Goal: Transaction & Acquisition: Download file/media

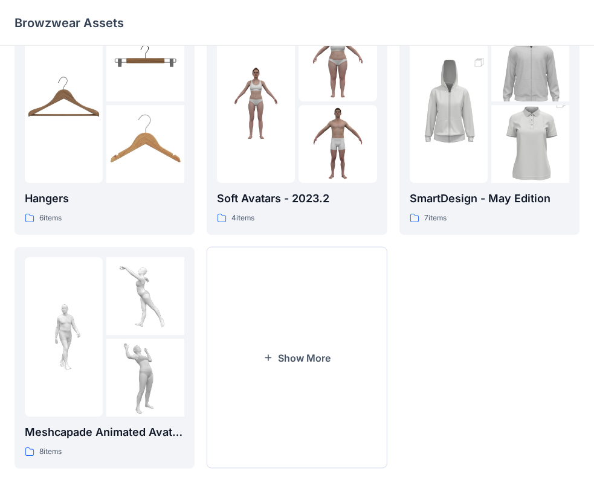
scroll to position [300, 0]
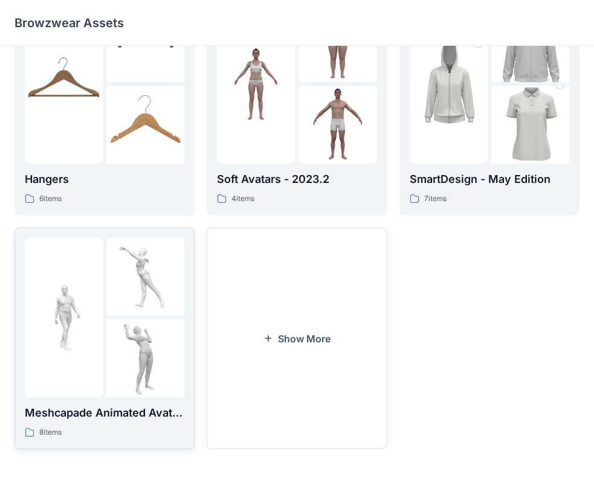
click at [111, 426] on div "8 items" at bounding box center [104, 432] width 159 height 13
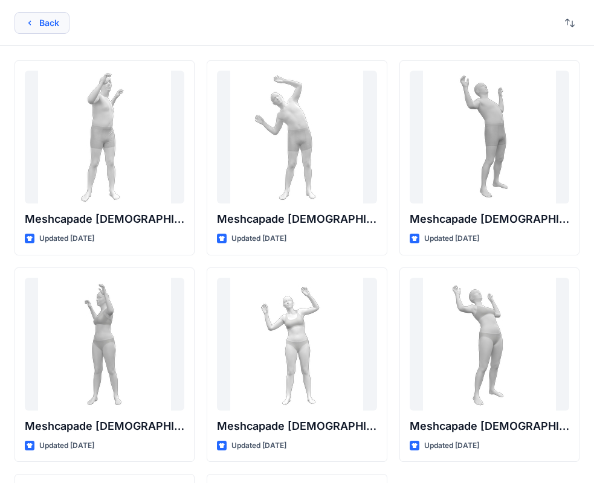
click at [49, 29] on button "Back" at bounding box center [41, 23] width 55 height 22
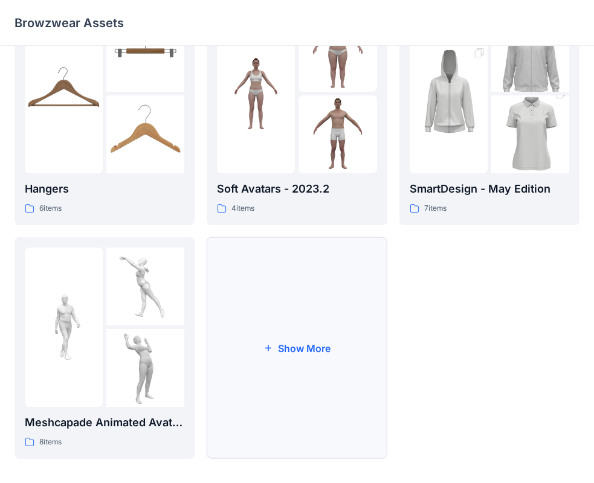
scroll to position [300, 0]
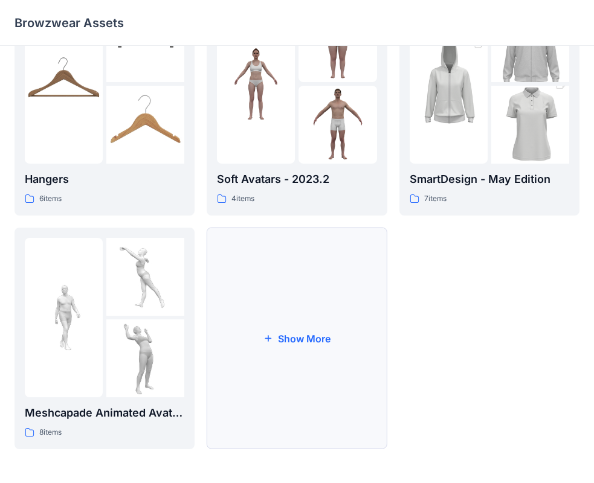
click at [265, 274] on button "Show More" at bounding box center [297, 339] width 180 height 222
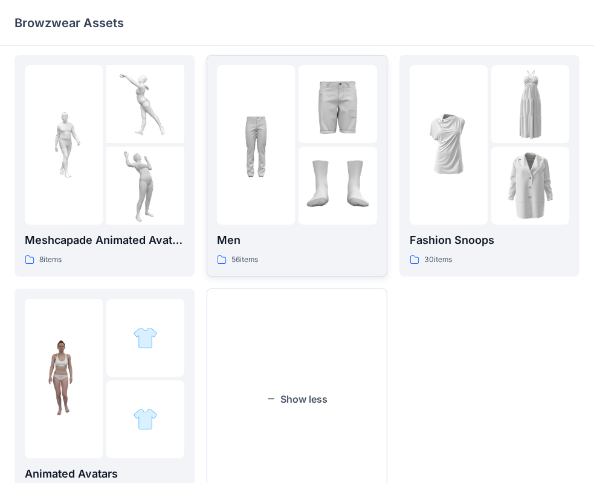
scroll to position [533, 0]
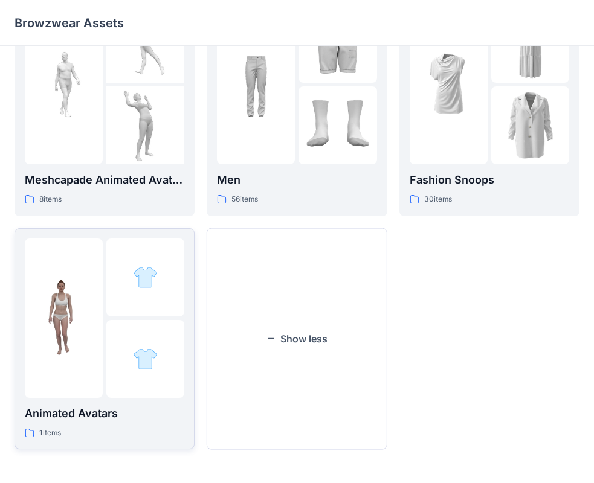
click at [138, 297] on div at bounding box center [145, 278] width 78 height 78
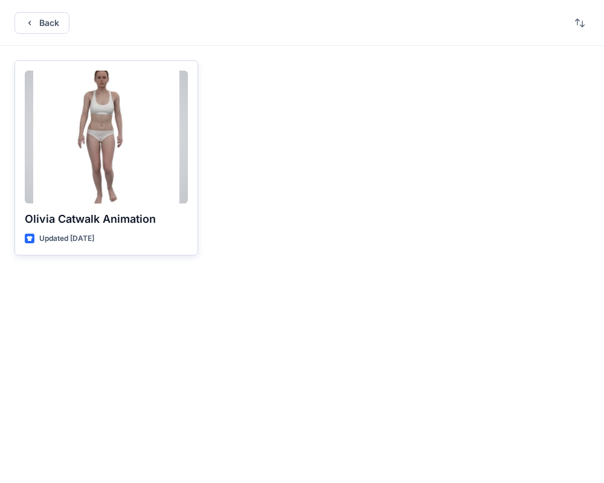
click at [117, 141] on div at bounding box center [106, 137] width 163 height 133
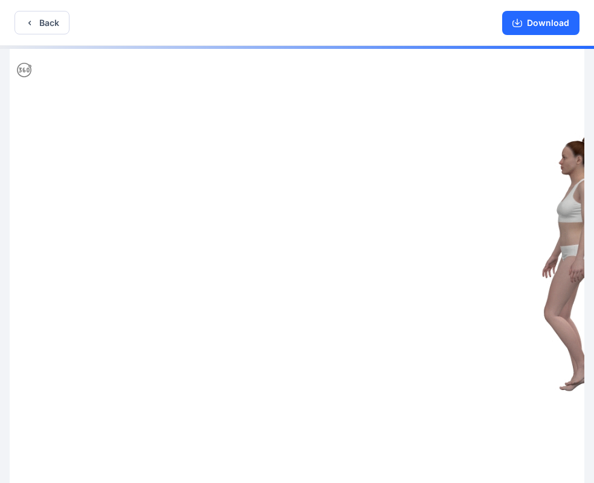
click at [151, 155] on img at bounding box center [297, 266] width 574 height 440
drag, startPoint x: 224, startPoint y: 211, endPoint x: 463, endPoint y: 266, distance: 244.9
click at [333, 211] on img at bounding box center [297, 266] width 574 height 440
drag, startPoint x: 524, startPoint y: 398, endPoint x: 447, endPoint y: 383, distance: 78.2
click at [447, 389] on img at bounding box center [297, 266] width 574 height 440
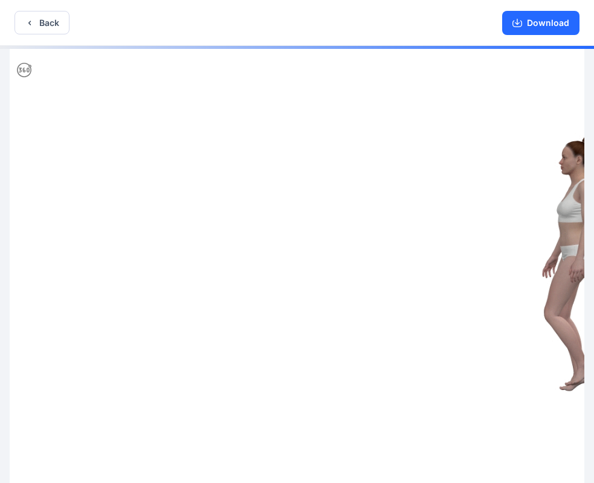
click at [489, 297] on img at bounding box center [297, 266] width 574 height 440
click at [27, 71] on icon at bounding box center [24, 70] width 14 height 14
click at [31, 30] on button "Back" at bounding box center [41, 23] width 55 height 24
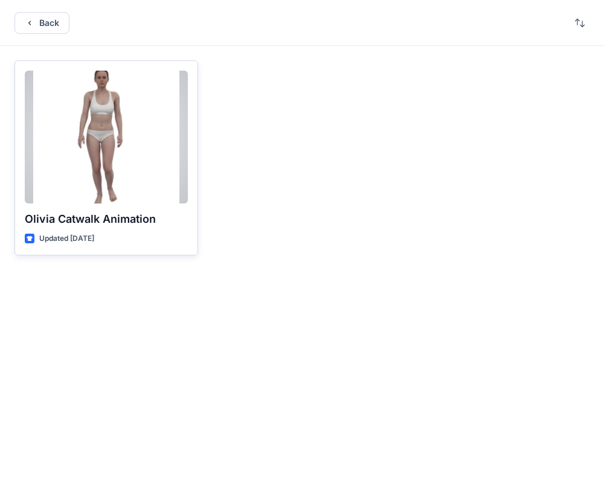
click at [74, 176] on div at bounding box center [106, 137] width 163 height 133
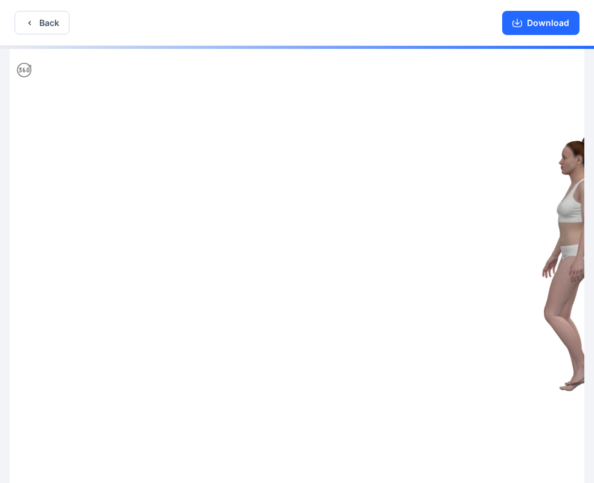
scroll to position [2, 0]
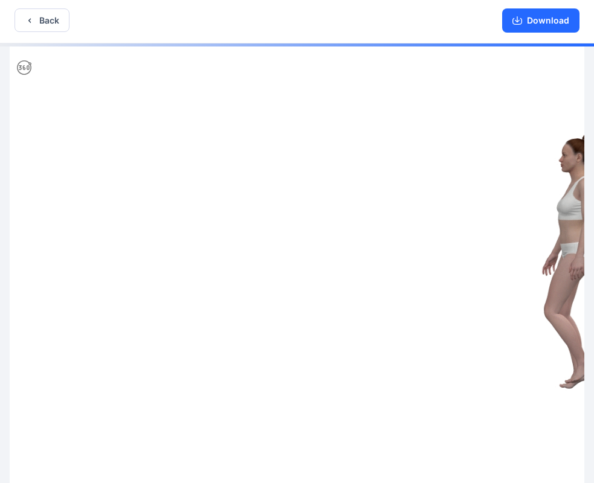
drag, startPoint x: 571, startPoint y: 163, endPoint x: 542, endPoint y: 162, distance: 29.6
click at [542, 162] on img at bounding box center [297, 263] width 574 height 440
drag, startPoint x: 592, startPoint y: 145, endPoint x: 550, endPoint y: 152, distance: 42.9
click at [550, 152] on div at bounding box center [297, 263] width 594 height 440
drag, startPoint x: 509, startPoint y: 170, endPoint x: 567, endPoint y: 163, distance: 58.4
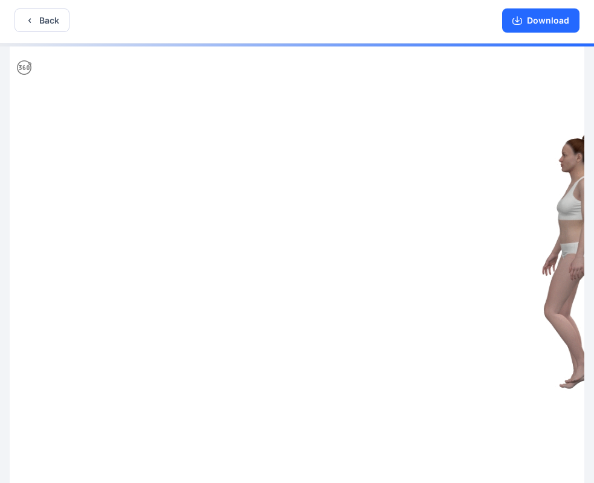
click at [567, 163] on img at bounding box center [297, 263] width 574 height 440
drag, startPoint x: 553, startPoint y: 211, endPoint x: 521, endPoint y: 217, distance: 33.2
click at [521, 217] on img at bounding box center [297, 263] width 574 height 440
click at [27, 70] on icon at bounding box center [24, 67] width 14 height 14
drag, startPoint x: 98, startPoint y: 204, endPoint x: 287, endPoint y: 236, distance: 191.2
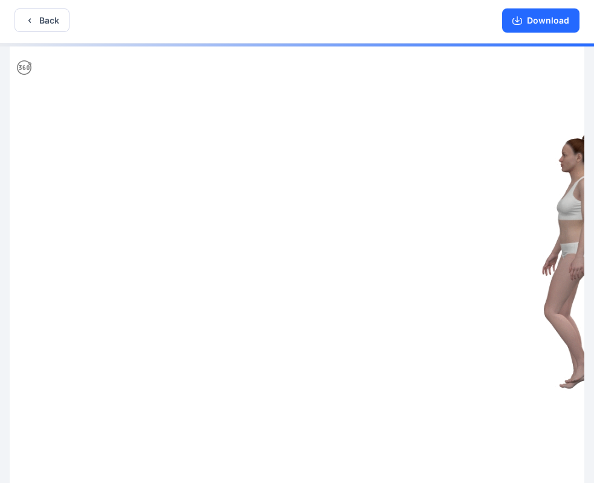
click at [304, 236] on img at bounding box center [297, 263] width 574 height 440
drag, startPoint x: 217, startPoint y: 237, endPoint x: 127, endPoint y: 238, distance: 90.0
click at [128, 240] on img at bounding box center [297, 263] width 574 height 440
click at [54, 19] on button "Back" at bounding box center [41, 20] width 55 height 24
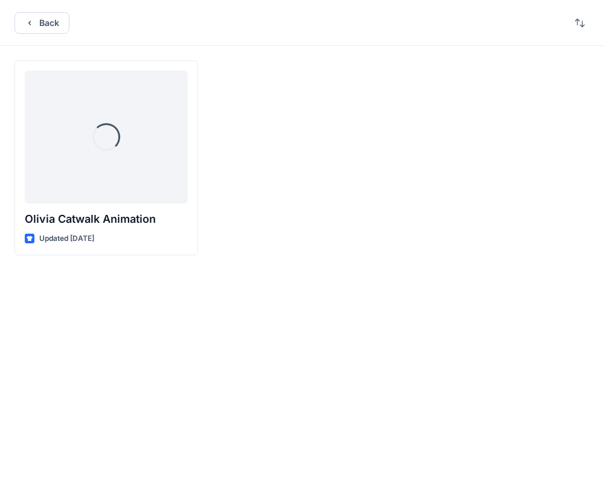
click at [54, 19] on button "Back" at bounding box center [41, 23] width 55 height 22
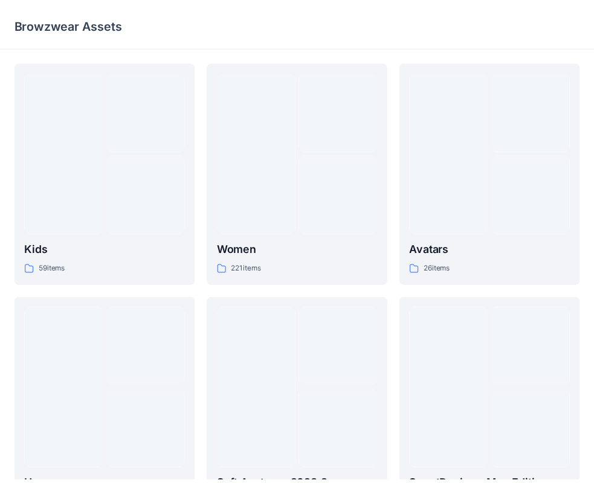
scroll to position [300, 0]
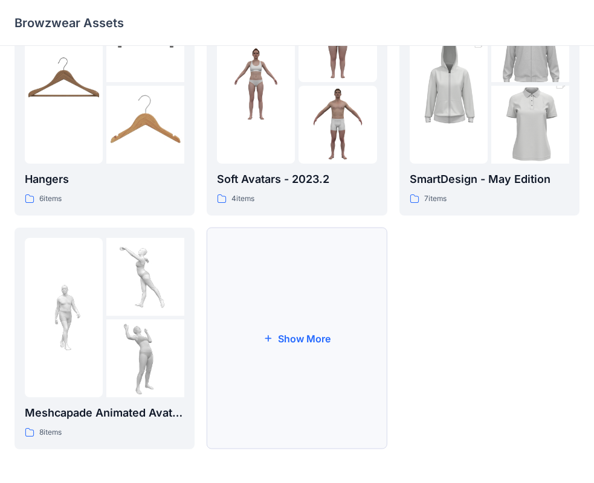
click at [331, 307] on button "Show More" at bounding box center [297, 339] width 180 height 222
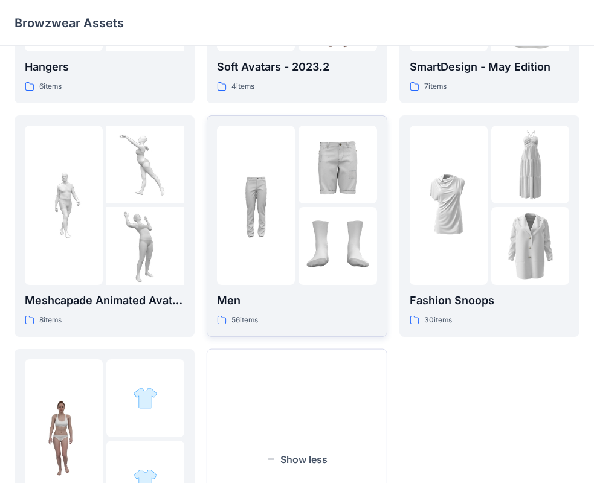
scroll to position [421, 0]
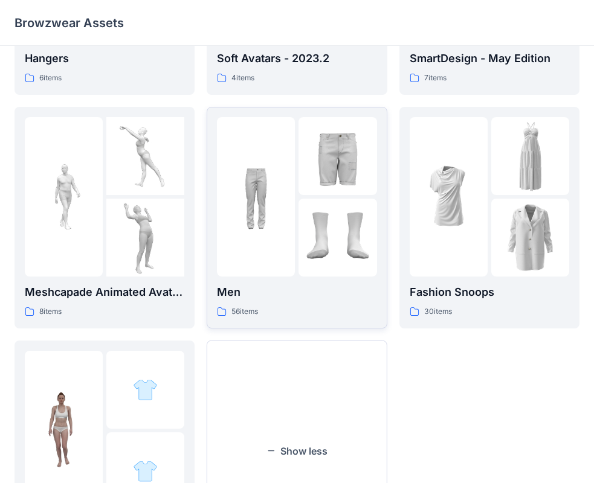
click at [303, 188] on img at bounding box center [337, 156] width 78 height 78
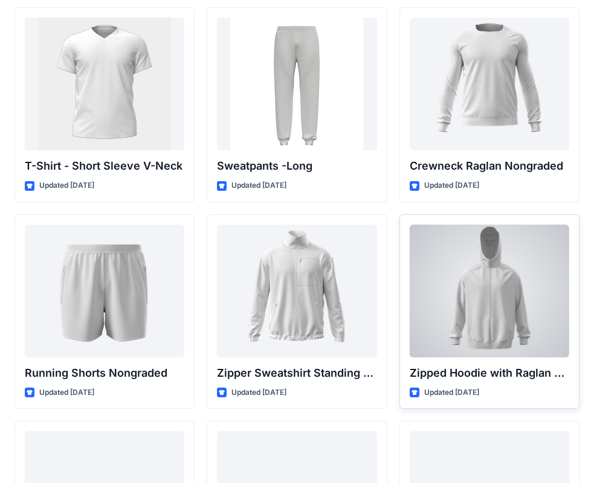
scroll to position [1268, 0]
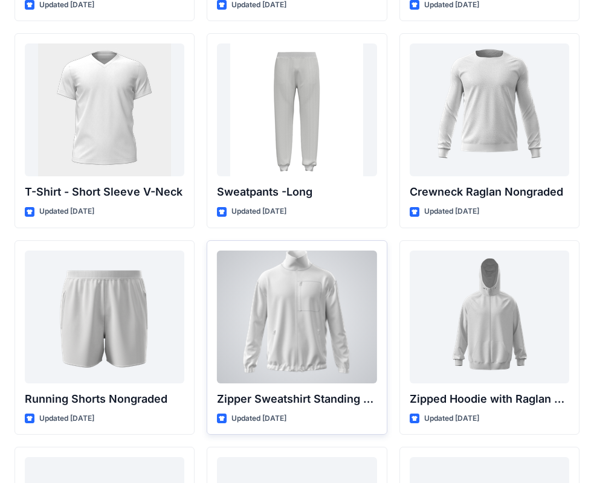
click at [353, 301] on div at bounding box center [296, 317] width 159 height 133
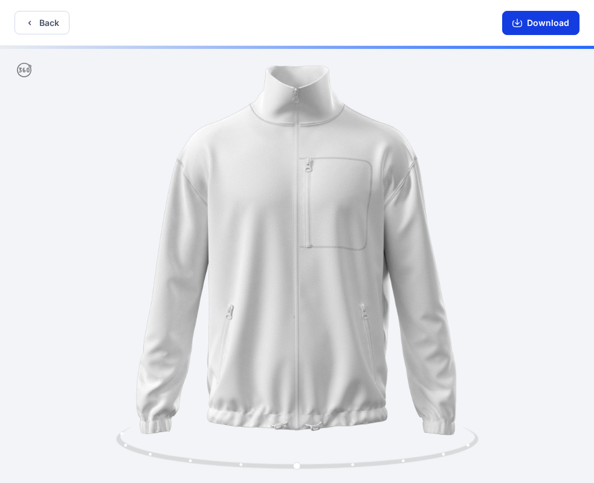
click at [522, 31] on button "Download" at bounding box center [540, 23] width 77 height 24
